Goal: Check status: Check status

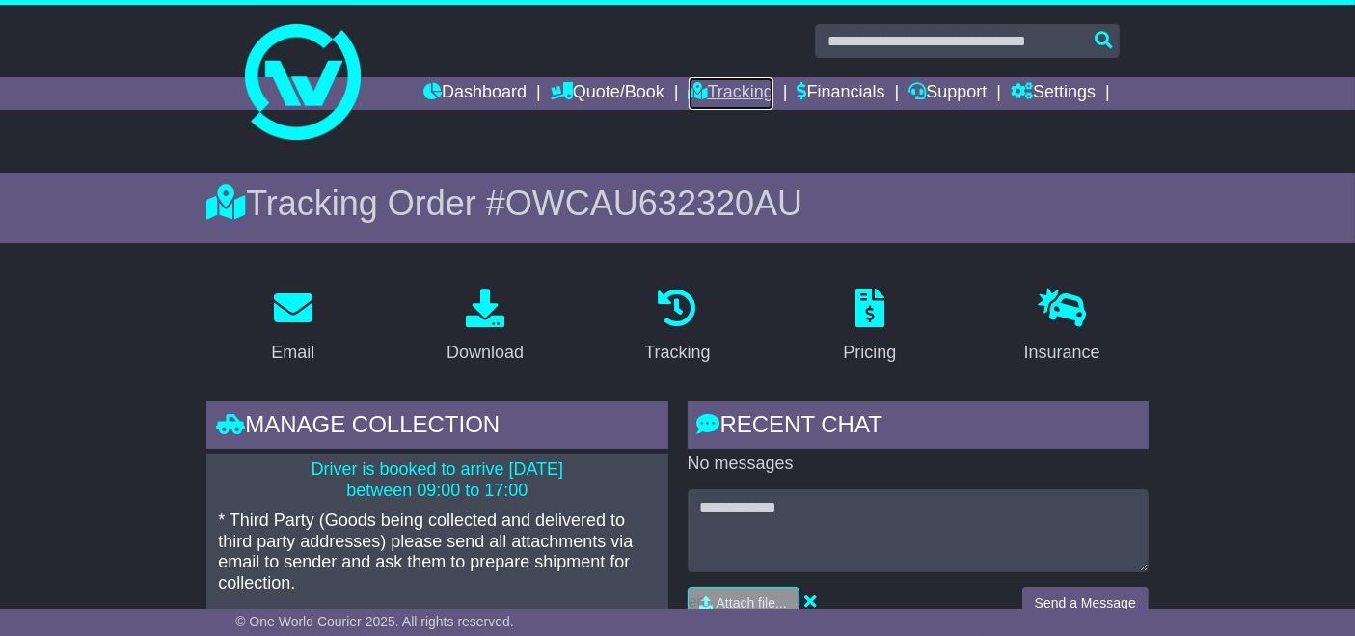
click at [715, 98] on link "Tracking" at bounding box center [731, 93] width 85 height 33
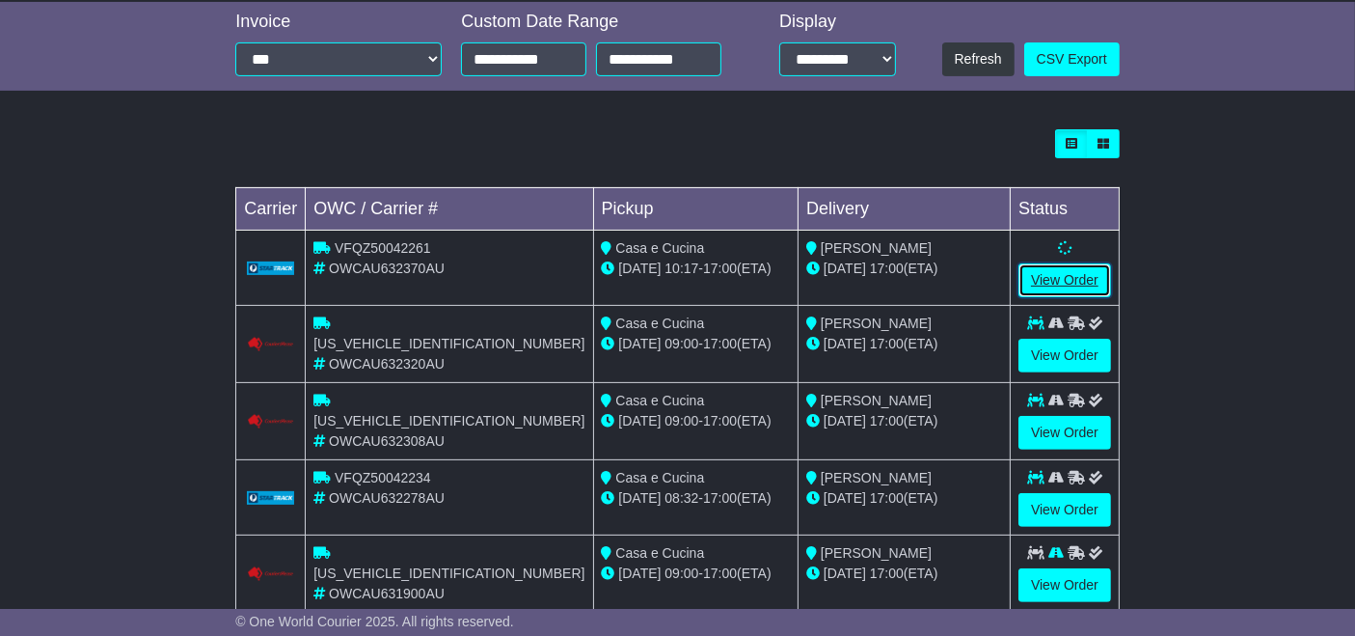
click at [1057, 272] on link "View Order" at bounding box center [1065, 280] width 93 height 34
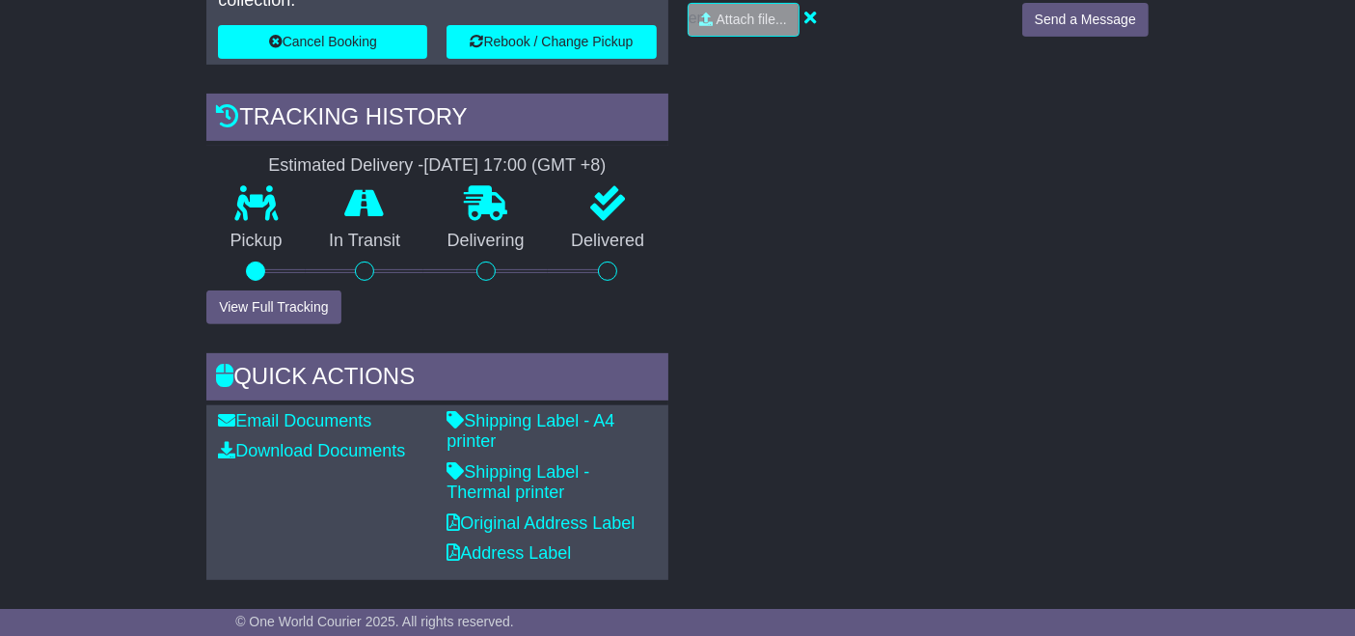
scroll to position [642, 0]
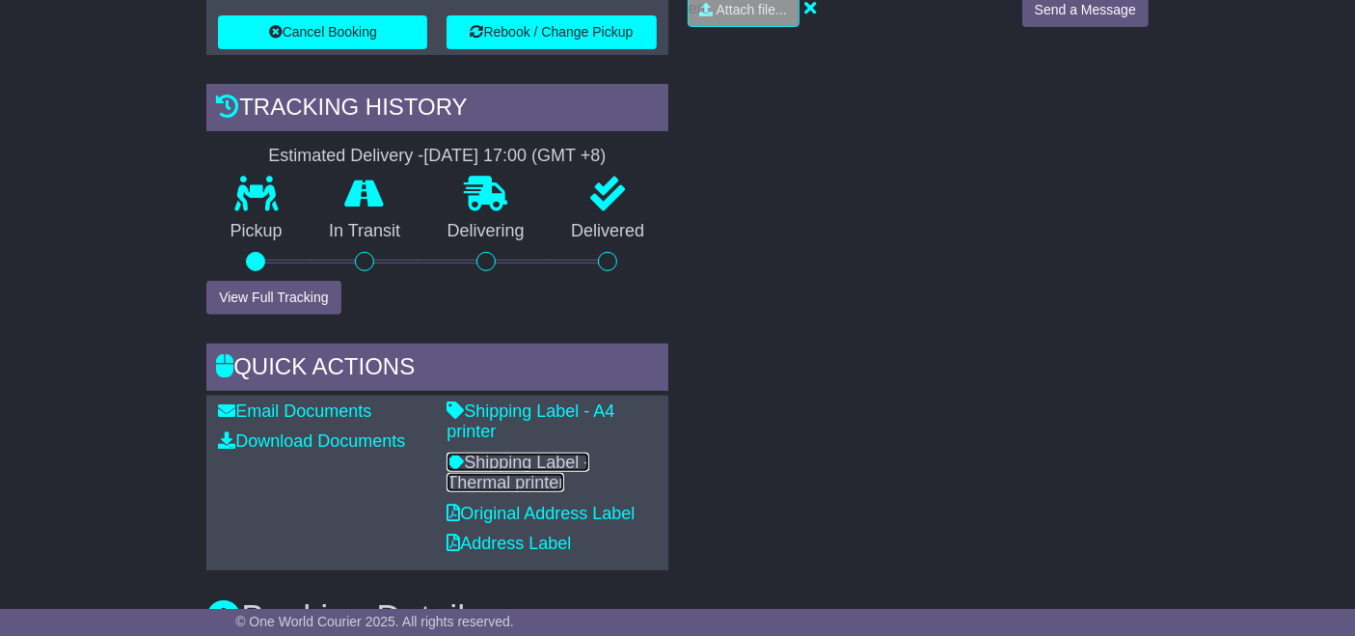
click at [552, 452] on link "Shipping Label - Thermal printer" at bounding box center [518, 472] width 143 height 41
